Goal: Communication & Community: Answer question/provide support

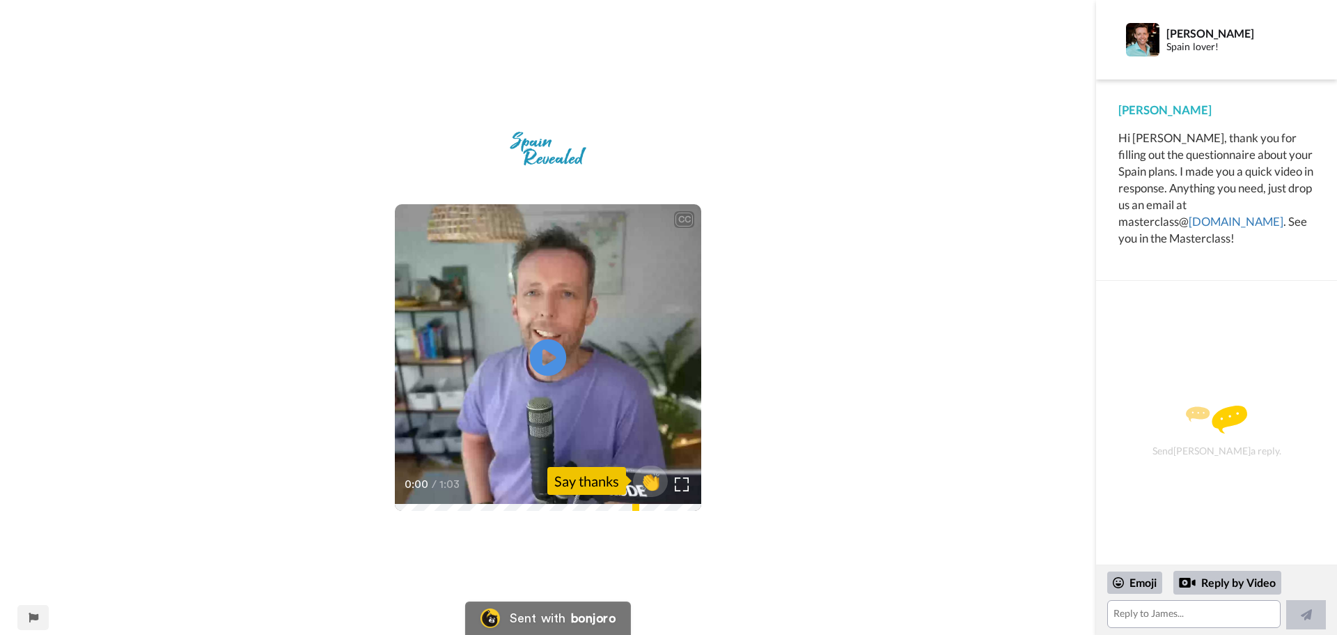
click at [546, 357] on icon "Play/Pause" at bounding box center [548, 358] width 37 height 66
click at [685, 487] on img at bounding box center [682, 483] width 15 height 15
click at [1166, 616] on textarea at bounding box center [1194, 614] width 173 height 28
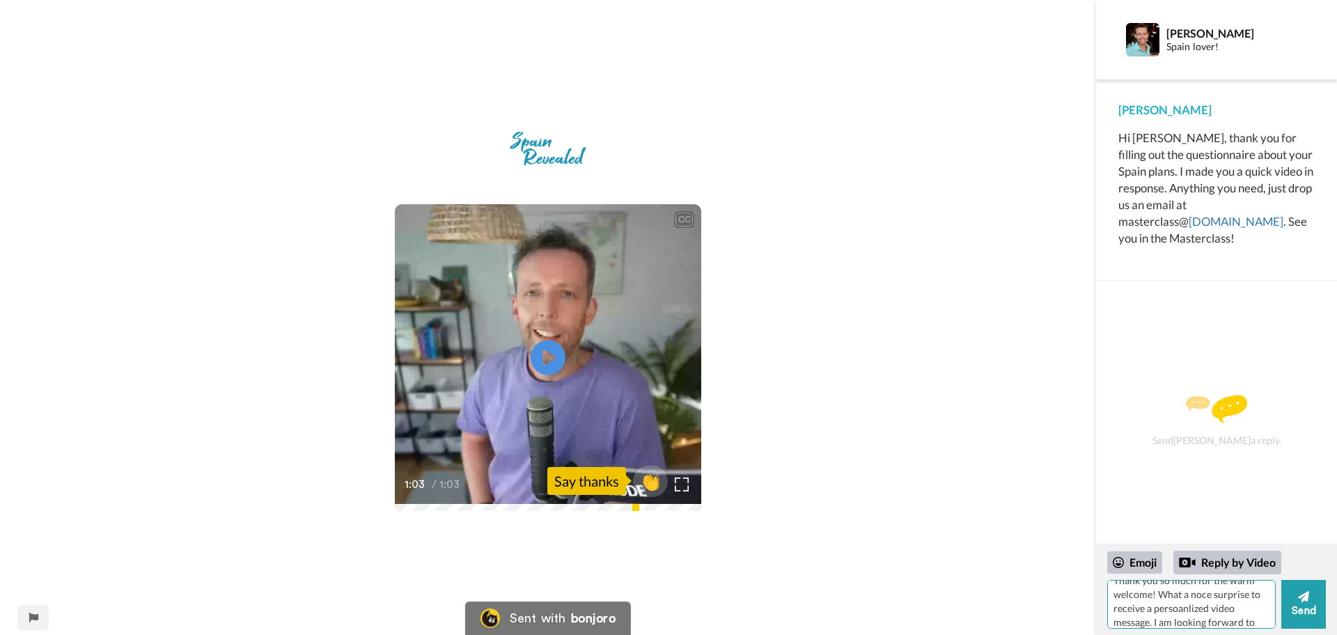
scroll to position [26, 0]
click at [1199, 584] on textarea "Thank you so much for the warm welcome! What a noce surprise to receive a perso…" at bounding box center [1192, 604] width 169 height 49
click at [1177, 592] on textarea "Thank you so much for the warm welcome! What a noce surprise to receive a perso…" at bounding box center [1192, 604] width 169 height 49
click at [1177, 598] on textarea "Thank you so much for the warm welcome! What a noce surprise to receive a perso…" at bounding box center [1192, 604] width 169 height 49
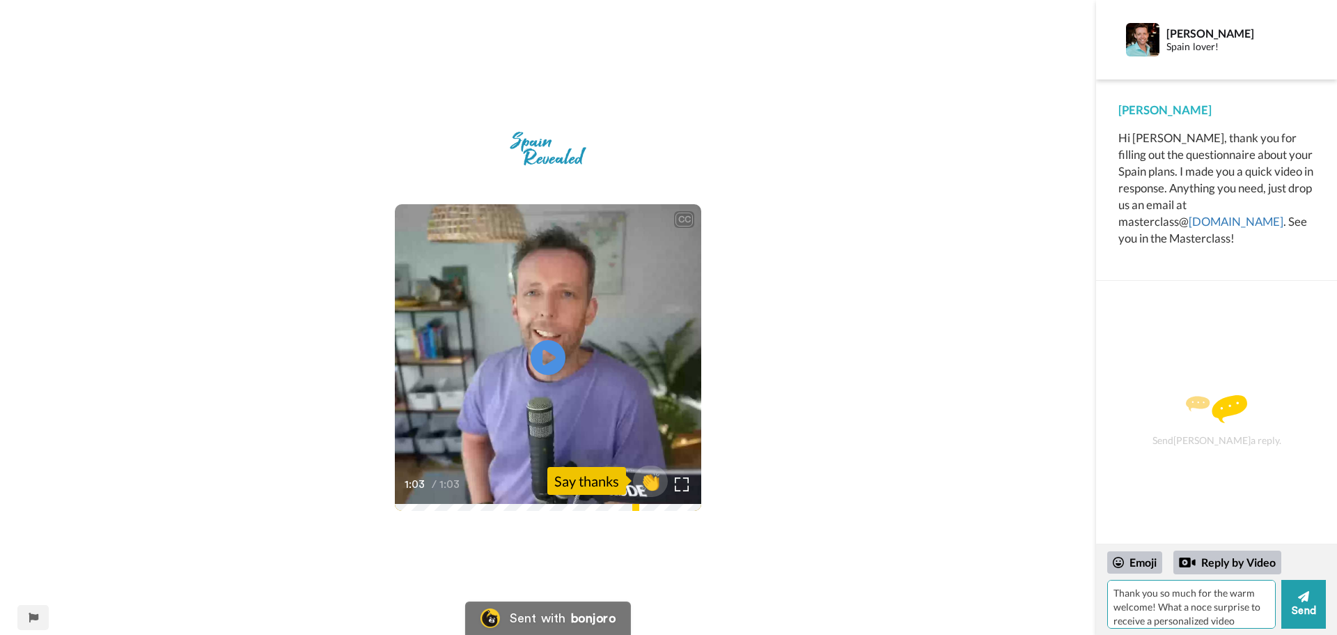
drag, startPoint x: 1195, startPoint y: 609, endPoint x: 1225, endPoint y: 605, distance: 30.2
click at [1225, 605] on textarea "Thank you so much for the warm welcome! What a noce surprise to receive a perso…" at bounding box center [1192, 604] width 169 height 49
drag, startPoint x: 1209, startPoint y: 607, endPoint x: 1195, endPoint y: 606, distance: 13.9
click at [1195, 606] on textarea "Thank you so much for the warm welcome! What a noce surprise to receive a perso…" at bounding box center [1192, 604] width 169 height 49
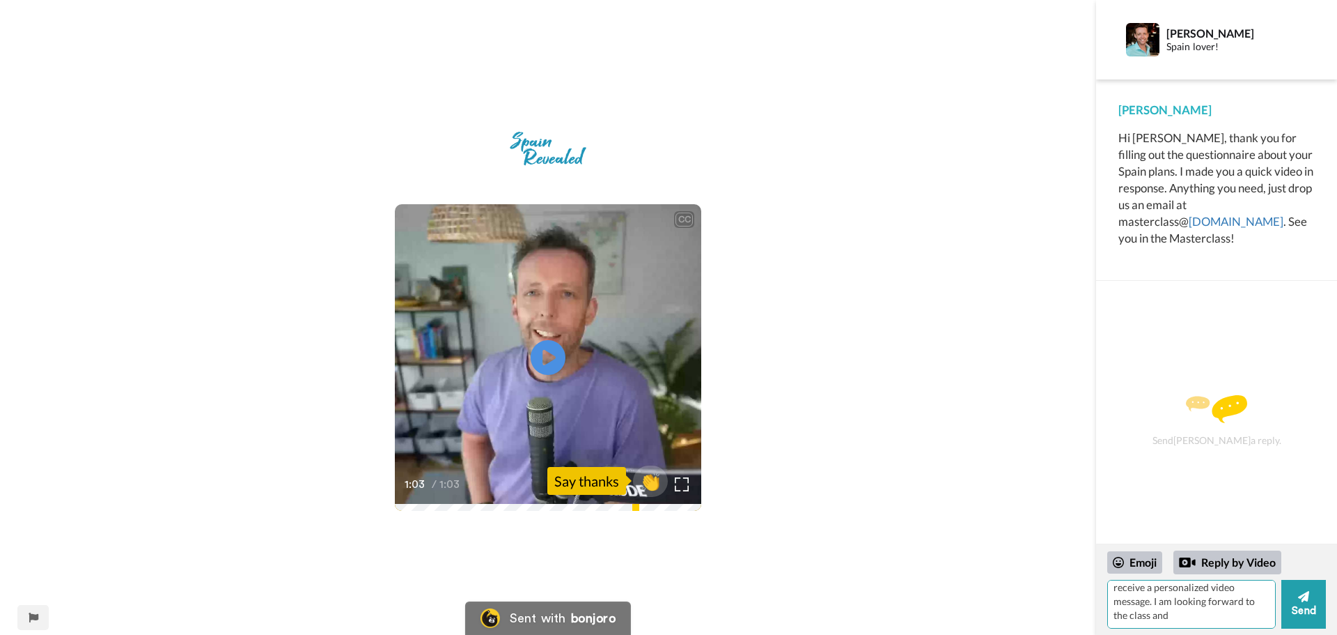
click at [1186, 619] on textarea "Thank you so much for the warm welcome! What a nice surprise to receive a perso…" at bounding box center [1192, 604] width 169 height 49
click at [1166, 610] on textarea "Thank you so much for the warm welcome! What a nice surprise to receive a perso…" at bounding box center [1192, 604] width 169 height 49
click at [1131, 623] on textarea "Thank you so much for the warm welcome! What a nice surprise to receive a perso…" at bounding box center [1192, 604] width 169 height 49
click at [1215, 597] on textarea "Thank you so much for the warm welcome! What a nice surprise to receive a perso…" at bounding box center [1192, 604] width 169 height 49
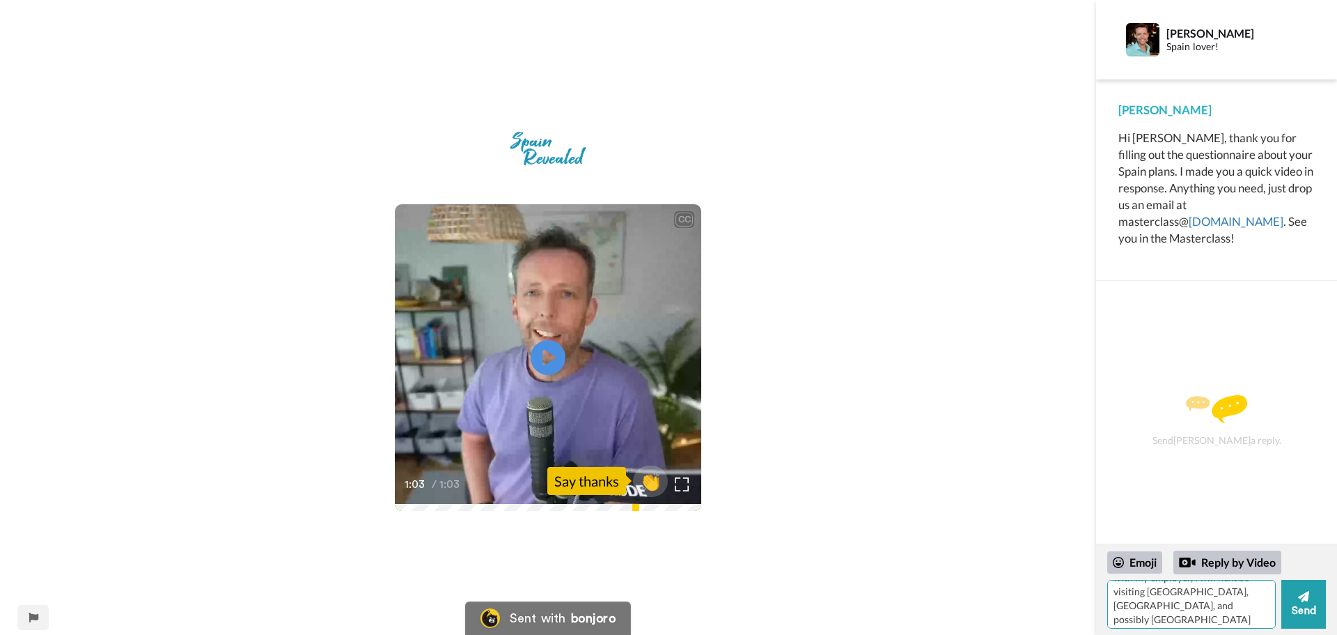
scroll to position [89, 0]
click at [1211, 603] on textarea "Thank you so much for the warm welcome! What a nice surprise to receive a perso…" at bounding box center [1192, 604] width 169 height 49
drag, startPoint x: 1204, startPoint y: 619, endPoint x: 1147, endPoint y: 621, distance: 57.2
click at [1147, 621] on textarea "Thank you so much for the warm welcome! What a nice surprise to receive a perso…" at bounding box center [1192, 604] width 169 height 49
click at [1224, 616] on textarea "Thank you so much for the warm welcome! What a nice surprise to receive a perso…" at bounding box center [1192, 604] width 169 height 49
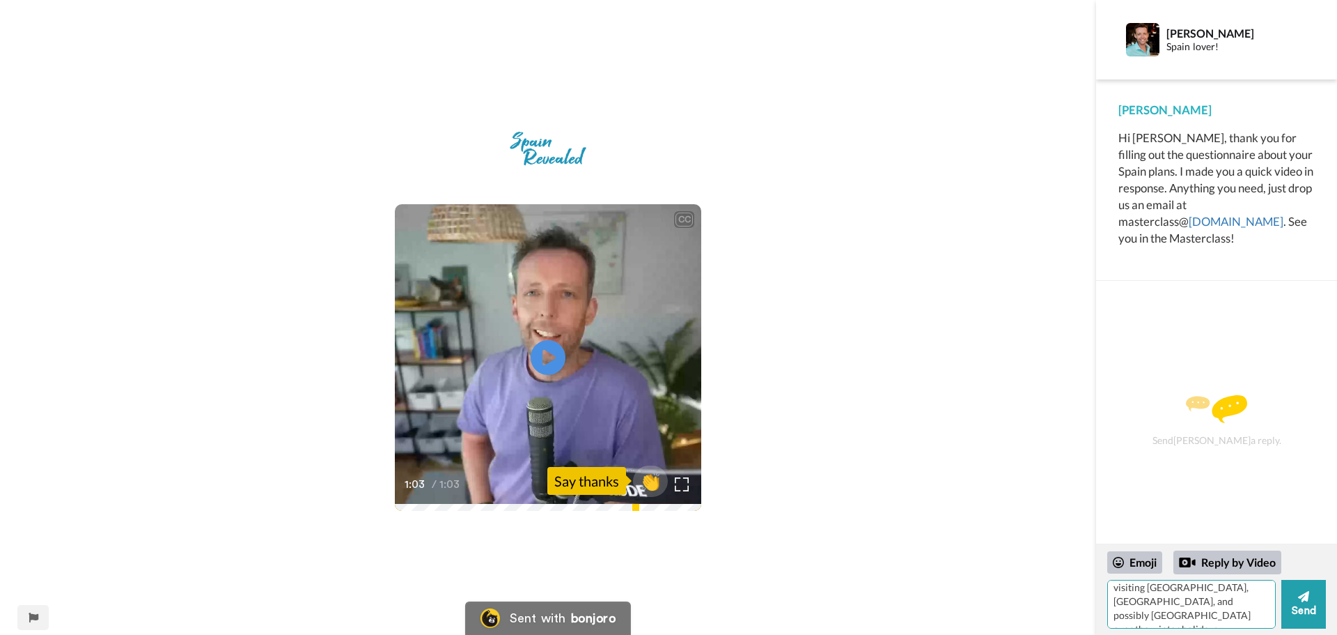
click at [1177, 616] on textarea "Thank you so much for the warm welcome! What a nice surprise to receive a perso…" at bounding box center [1192, 604] width 169 height 49
drag, startPoint x: 1244, startPoint y: 587, endPoint x: 1301, endPoint y: 603, distance: 59.1
click at [1244, 587] on textarea "Thank you so much for the warm welcome! What a nice surprise to receive a perso…" at bounding box center [1192, 604] width 169 height 49
click at [1154, 603] on textarea "Thank you so much for the warm welcome! What a nice surprise to receive a perso…" at bounding box center [1192, 604] width 169 height 49
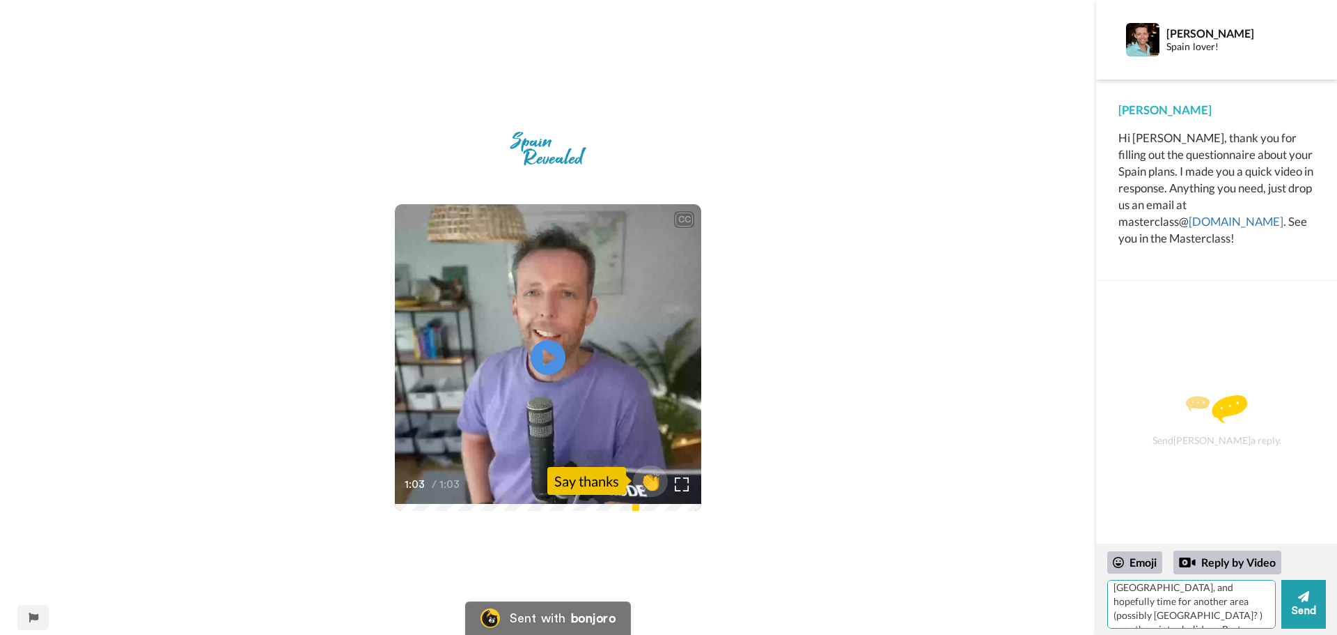
click at [1197, 618] on textarea "Thank you so much for the warm welcome! What a nice surprise to receive a perso…" at bounding box center [1192, 604] width 169 height 49
click at [1007, 444] on div "CC Play/Pause 1:03 / 1:03 👏 Say thanks" at bounding box center [548, 326] width 1096 height 411
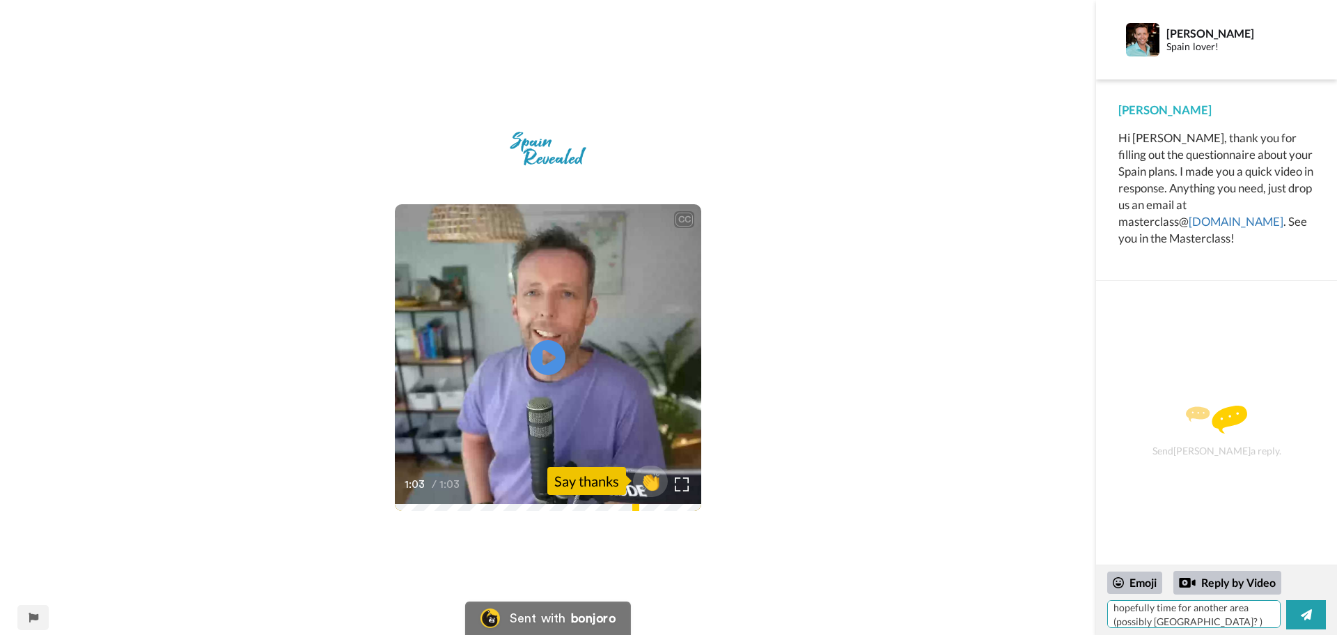
click at [1217, 621] on textarea "Thank you so much for the warm welcome! What a nice surprise to receive a perso…" at bounding box center [1194, 614] width 173 height 28
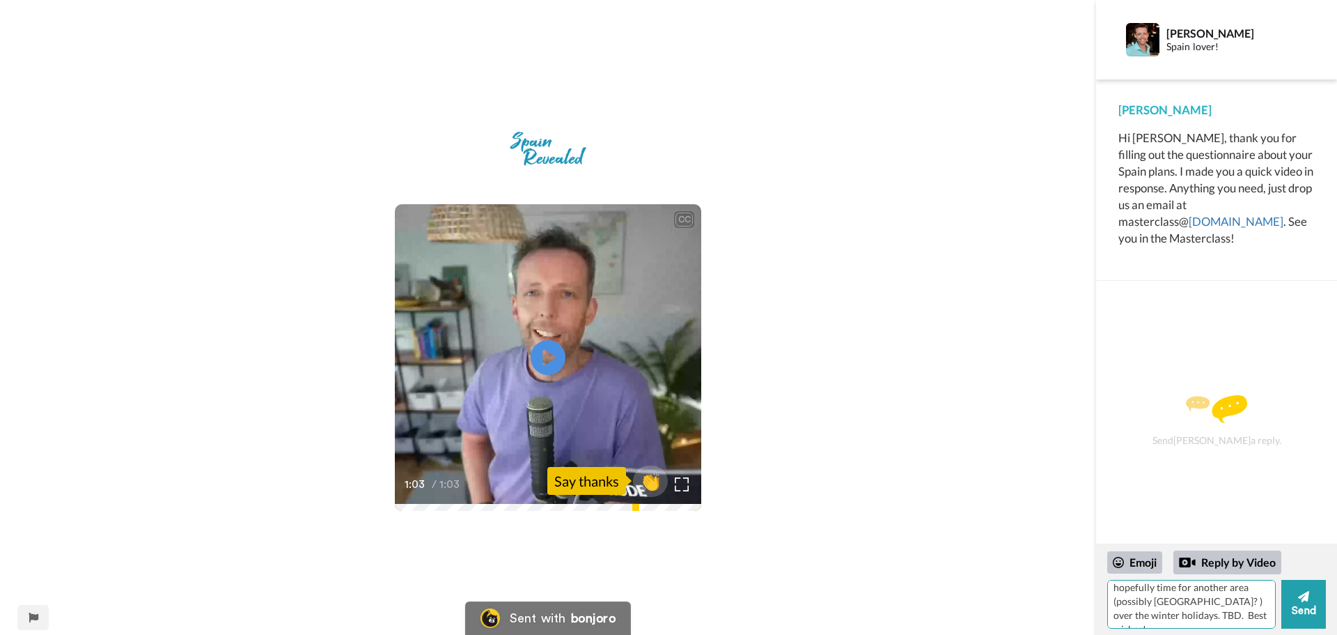
type textarea "Thank you so much for the warm welcome! What a nice surprise to receive a perso…"
